Goal: Task Accomplishment & Management: Manage account settings

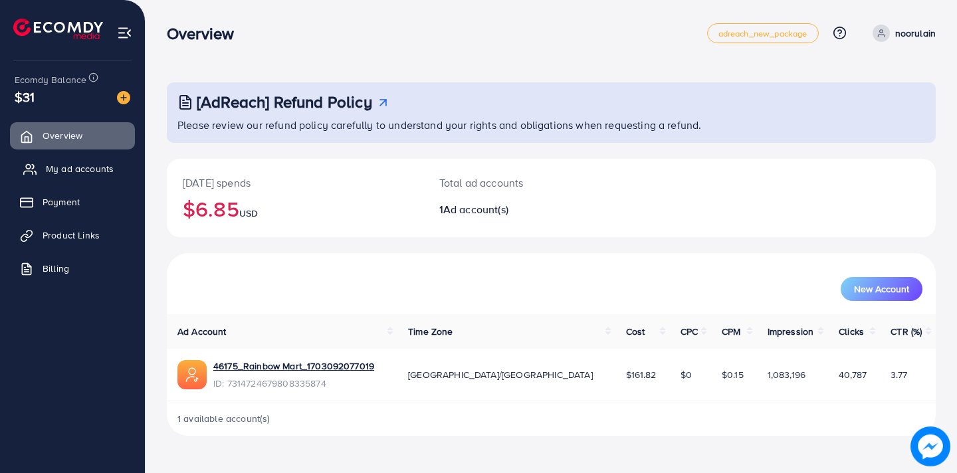
click at [96, 174] on span "My ad accounts" at bounding box center [80, 168] width 68 height 13
